Goal: Task Accomplishment & Management: Manage account settings

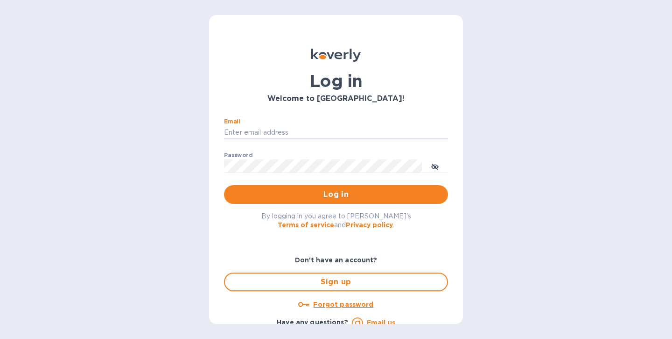
type input "[EMAIL_ADDRESS][DOMAIN_NAME]"
click at [334, 194] on button "Log in" at bounding box center [336, 194] width 224 height 19
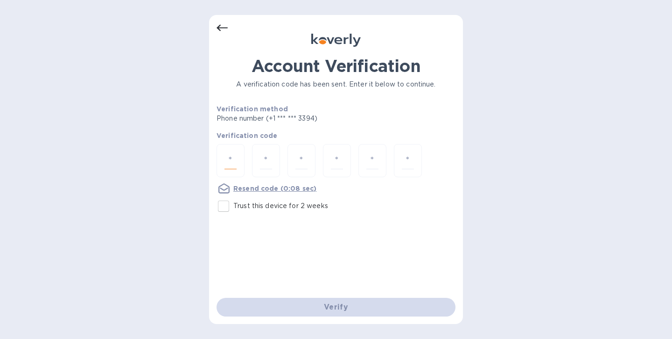
click at [235, 162] on input "number" at bounding box center [231, 160] width 12 height 17
type input "6"
type input "8"
type input "7"
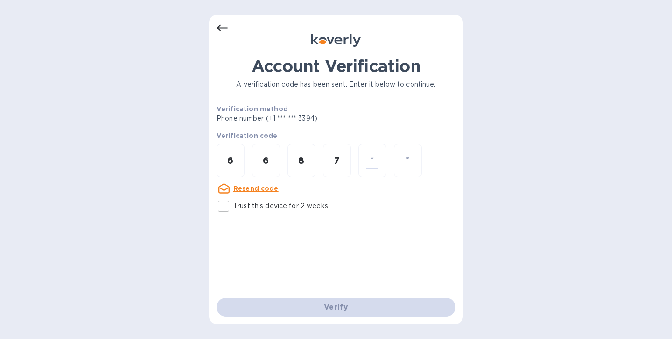
type input "5"
type input "1"
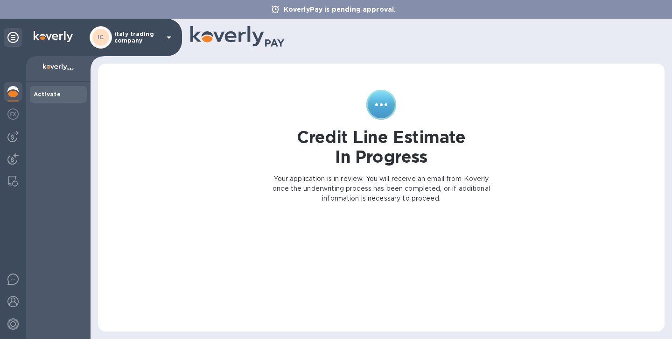
click at [168, 35] on icon at bounding box center [168, 37] width 11 height 11
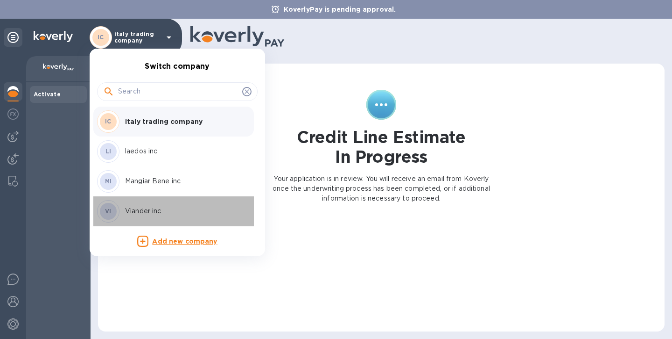
click at [136, 209] on p "Viander inc" at bounding box center [184, 211] width 118 height 10
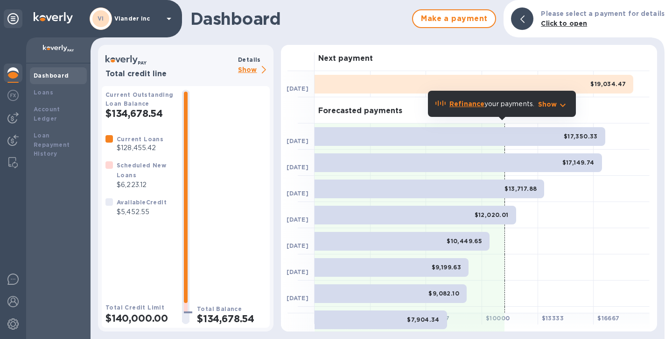
click at [244, 68] on p "Show" at bounding box center [254, 70] width 32 height 12
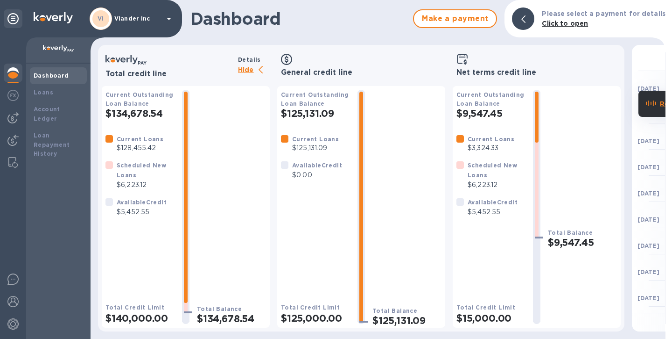
click at [14, 76] on img at bounding box center [12, 72] width 11 height 11
click at [44, 76] on b "Dashboard" at bounding box center [51, 75] width 35 height 7
click at [10, 74] on img at bounding box center [12, 72] width 11 height 11
click at [245, 70] on p "Hide" at bounding box center [254, 70] width 32 height 12
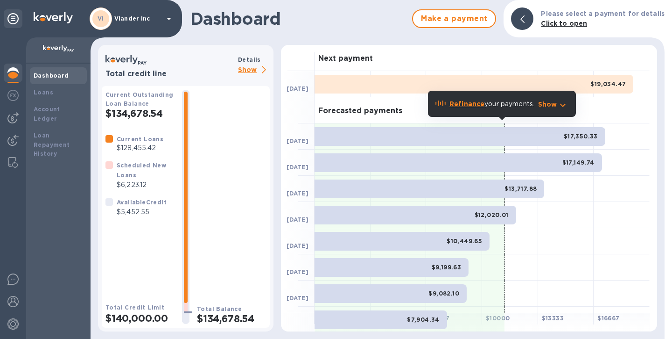
click at [252, 68] on p "Show" at bounding box center [254, 70] width 32 height 12
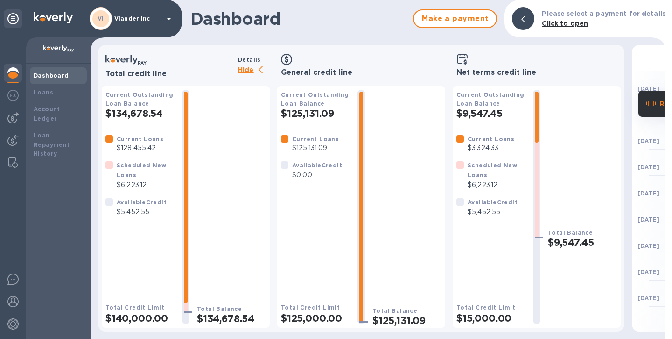
click at [169, 19] on icon at bounding box center [169, 19] width 5 height 2
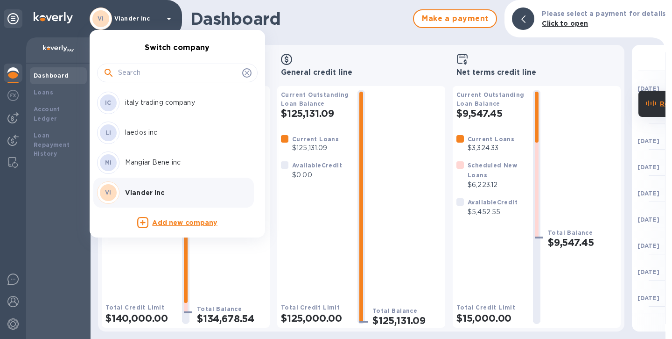
click at [134, 163] on p "Mangiar Bene inc" at bounding box center [184, 162] width 118 height 10
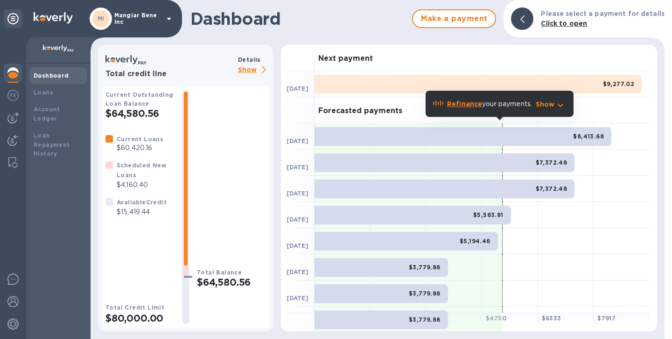
click at [169, 19] on icon at bounding box center [169, 19] width 5 height 2
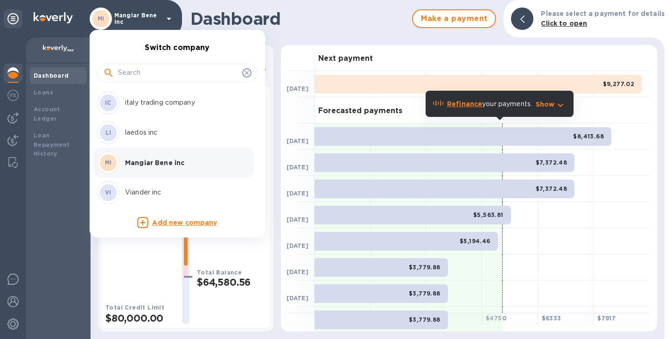
click at [132, 190] on p "Viander inc" at bounding box center [184, 192] width 118 height 10
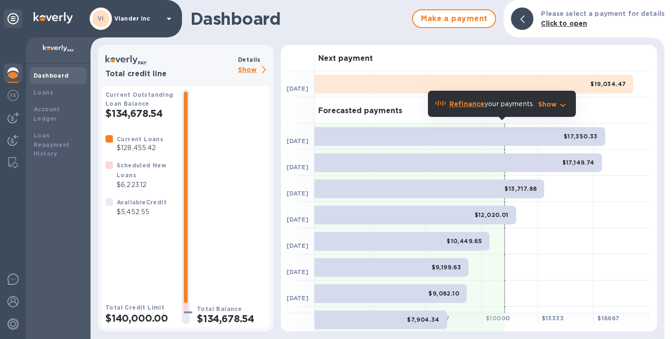
click at [252, 70] on p "Show" at bounding box center [254, 70] width 32 height 12
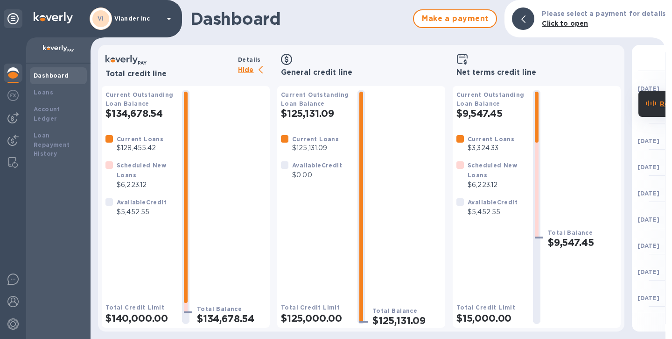
click at [167, 18] on icon at bounding box center [169, 19] width 5 height 2
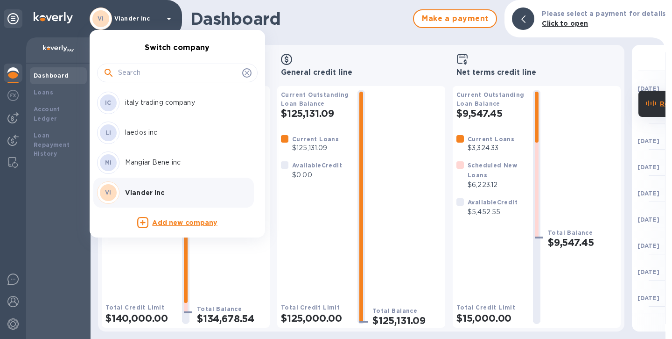
click at [142, 161] on p "Mangiar Bene inc" at bounding box center [184, 162] width 118 height 10
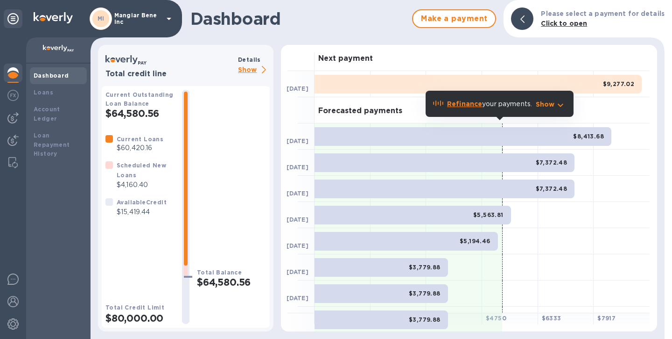
click at [245, 71] on p "Show" at bounding box center [254, 70] width 32 height 12
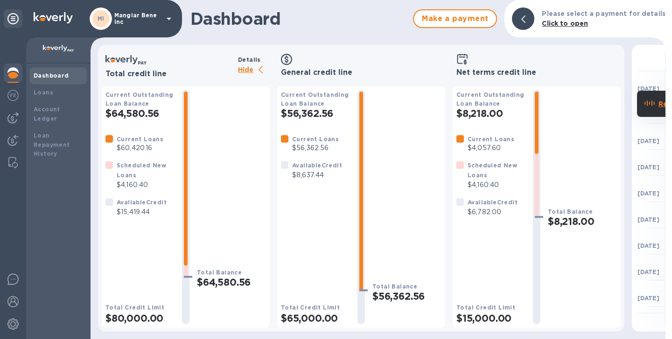
click at [260, 70] on icon at bounding box center [261, 69] width 4 height 7
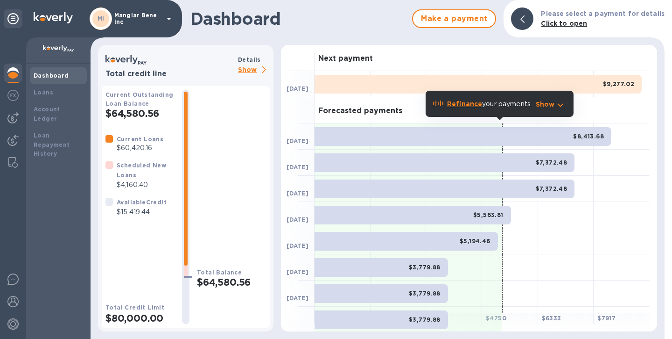
click at [170, 19] on icon at bounding box center [168, 18] width 11 height 11
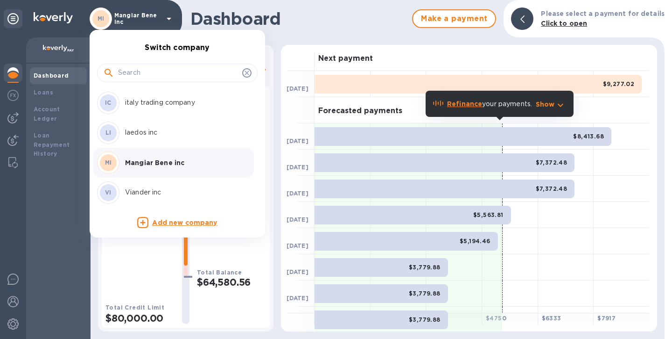
click at [141, 194] on p "Viander inc" at bounding box center [184, 192] width 118 height 10
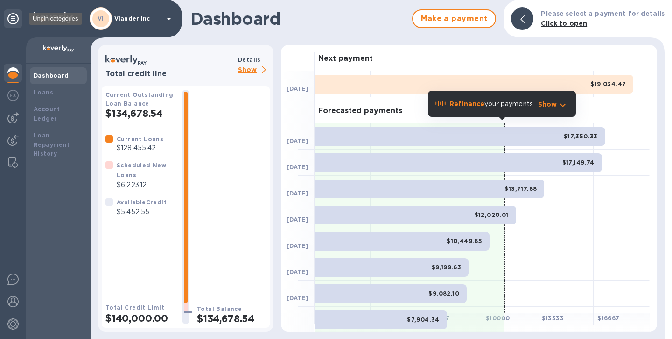
click at [12, 23] on icon at bounding box center [12, 18] width 11 height 11
click at [13, 300] on img at bounding box center [12, 301] width 11 height 11
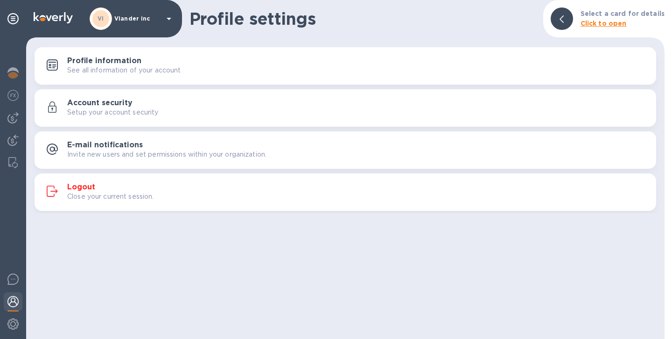
click at [78, 188] on h3 "Logout" at bounding box center [81, 187] width 28 height 9
